Goal: Use online tool/utility: Utilize a website feature to perform a specific function

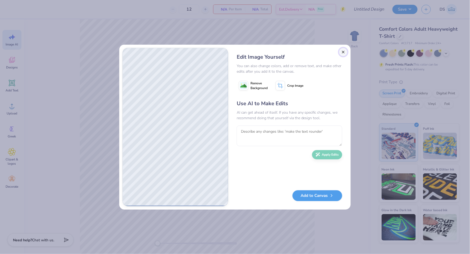
click at [345, 52] on button "Close" at bounding box center [343, 52] width 8 height 8
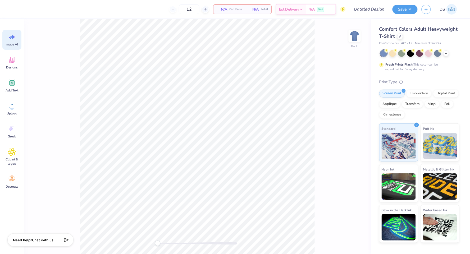
scroll to position [0, 12]
click at [13, 38] on icon at bounding box center [13, 37] width 4 height 5
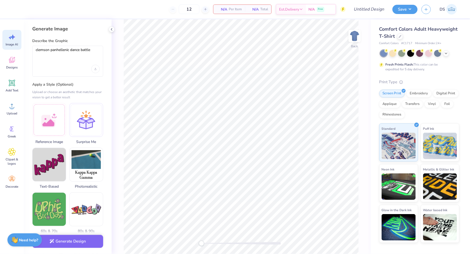
scroll to position [0, 0]
click at [53, 65] on div at bounding box center [68, 69] width 64 height 8
click at [87, 125] on div at bounding box center [86, 119] width 34 height 34
click at [98, 51] on textarea "clemson panhellenic dance battle" at bounding box center [68, 54] width 64 height 13
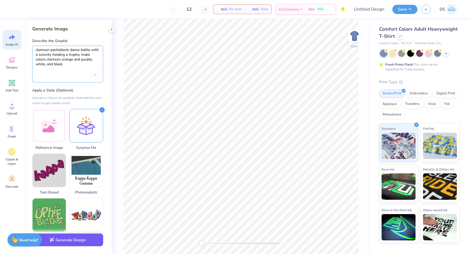
type textarea "clemson panhellenic dance battle with a sorority holding a trophy. make colors …"
click at [91, 240] on button "Generate Design" at bounding box center [67, 240] width 71 height 13
